Goal: Task Accomplishment & Management: Manage account settings

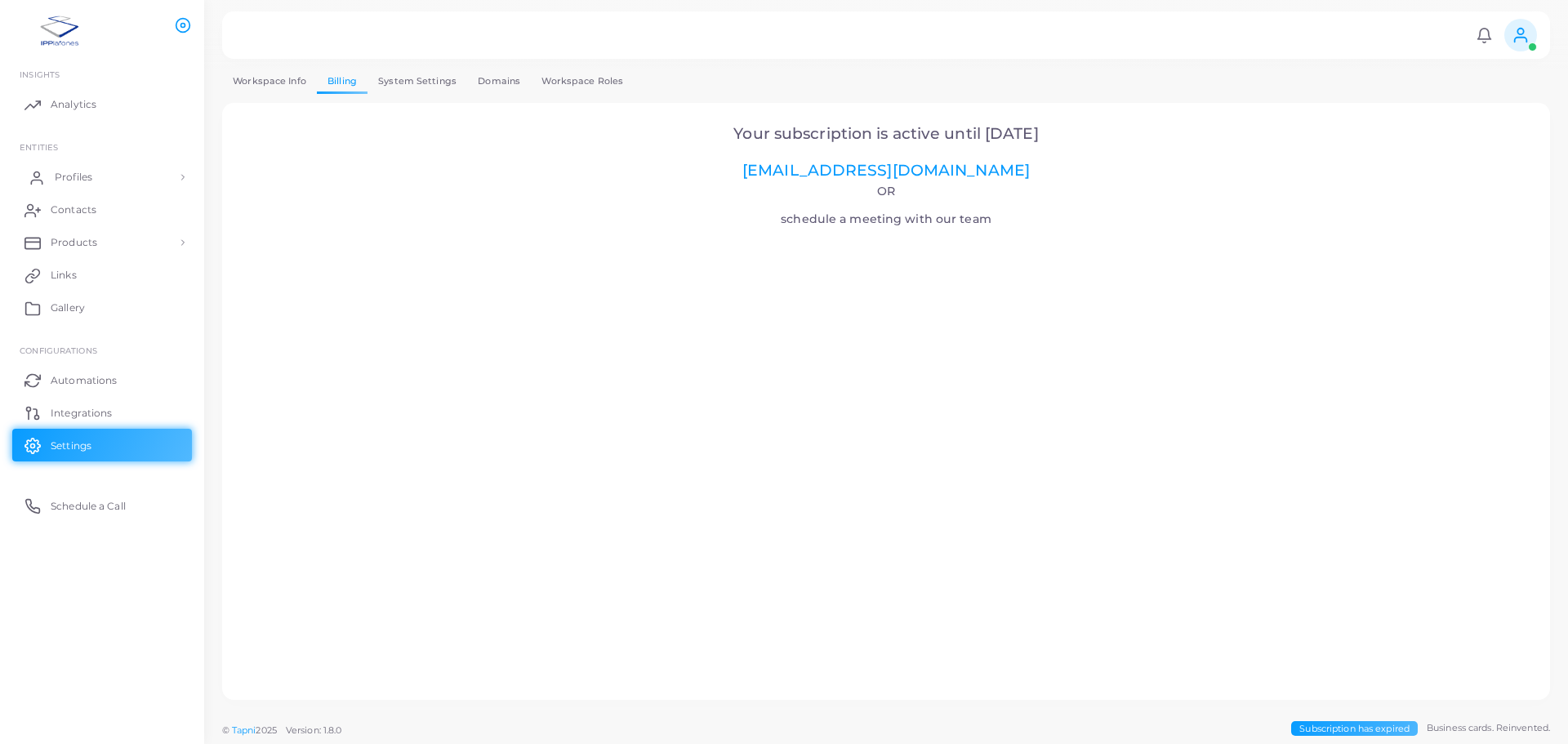
click at [82, 176] on span "Profiles" at bounding box center [73, 177] width 38 height 15
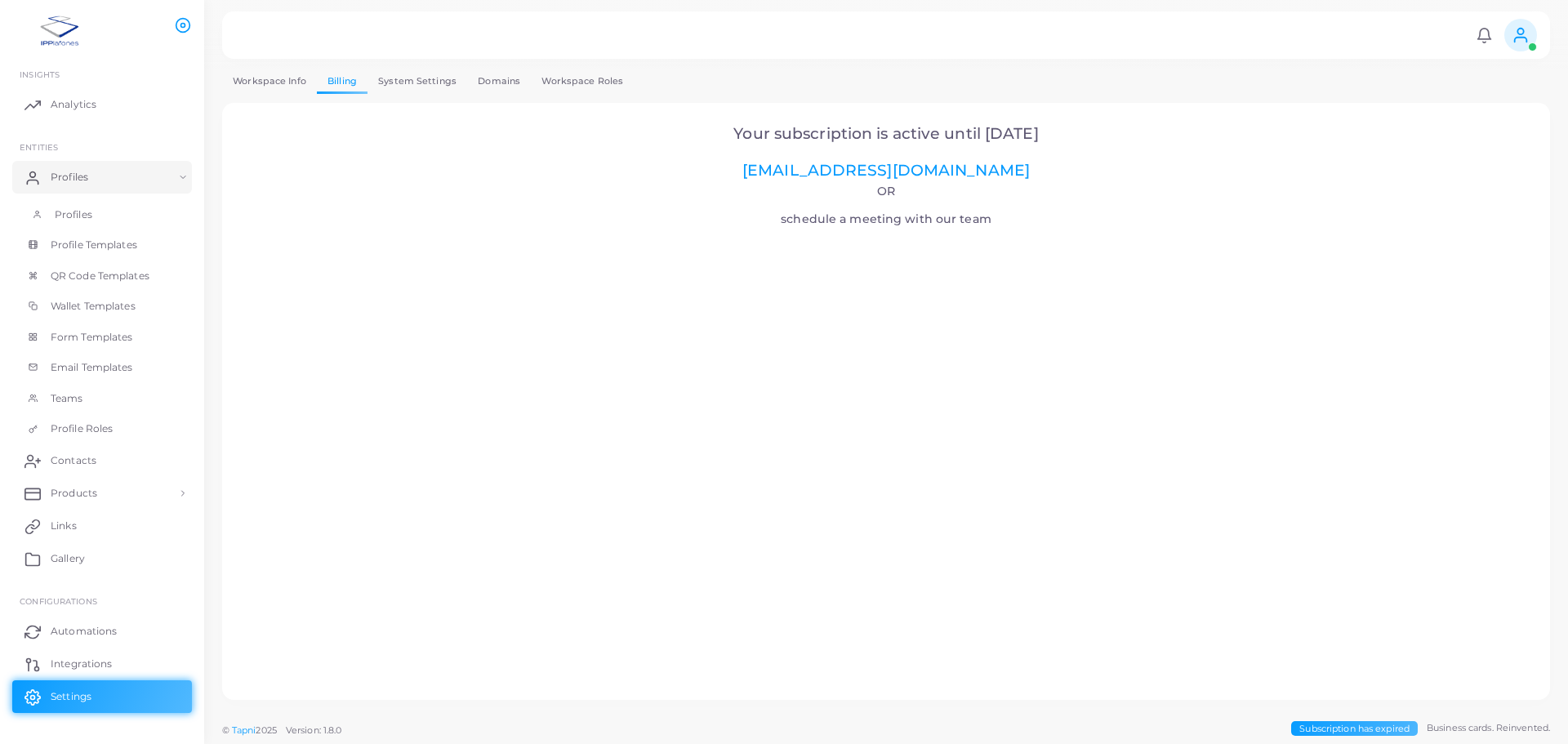
click at [98, 219] on link "Profiles" at bounding box center [102, 214] width 180 height 31
click at [56, 214] on span "Profiles" at bounding box center [73, 214] width 38 height 15
click at [929, 170] on link "[EMAIL_ADDRESS][DOMAIN_NAME]" at bounding box center [886, 169] width 288 height 19
drag, startPoint x: 969, startPoint y: 171, endPoint x: 783, endPoint y: 172, distance: 186.0
click at [783, 172] on h2 "Your subscription is active until [DATE] [EMAIL_ADDRESS][DOMAIN_NAME]" at bounding box center [886, 153] width 1283 height 56
